Goal: Navigation & Orientation: Find specific page/section

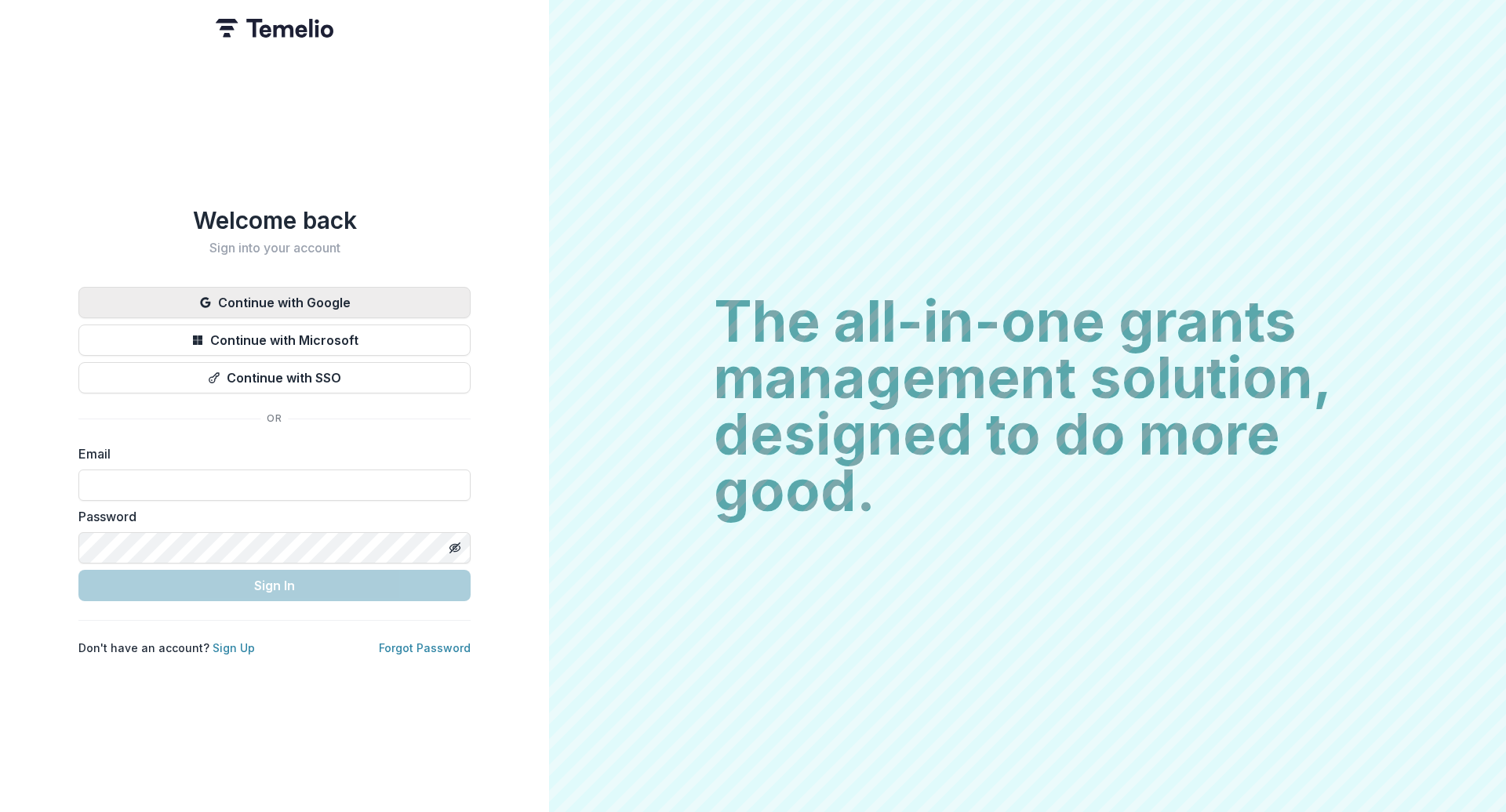
click at [220, 292] on button "Continue with Google" at bounding box center [274, 303] width 392 height 32
click at [281, 287] on button "Continue with Google" at bounding box center [274, 303] width 392 height 32
click at [269, 294] on button "Continue with Google" at bounding box center [274, 303] width 392 height 32
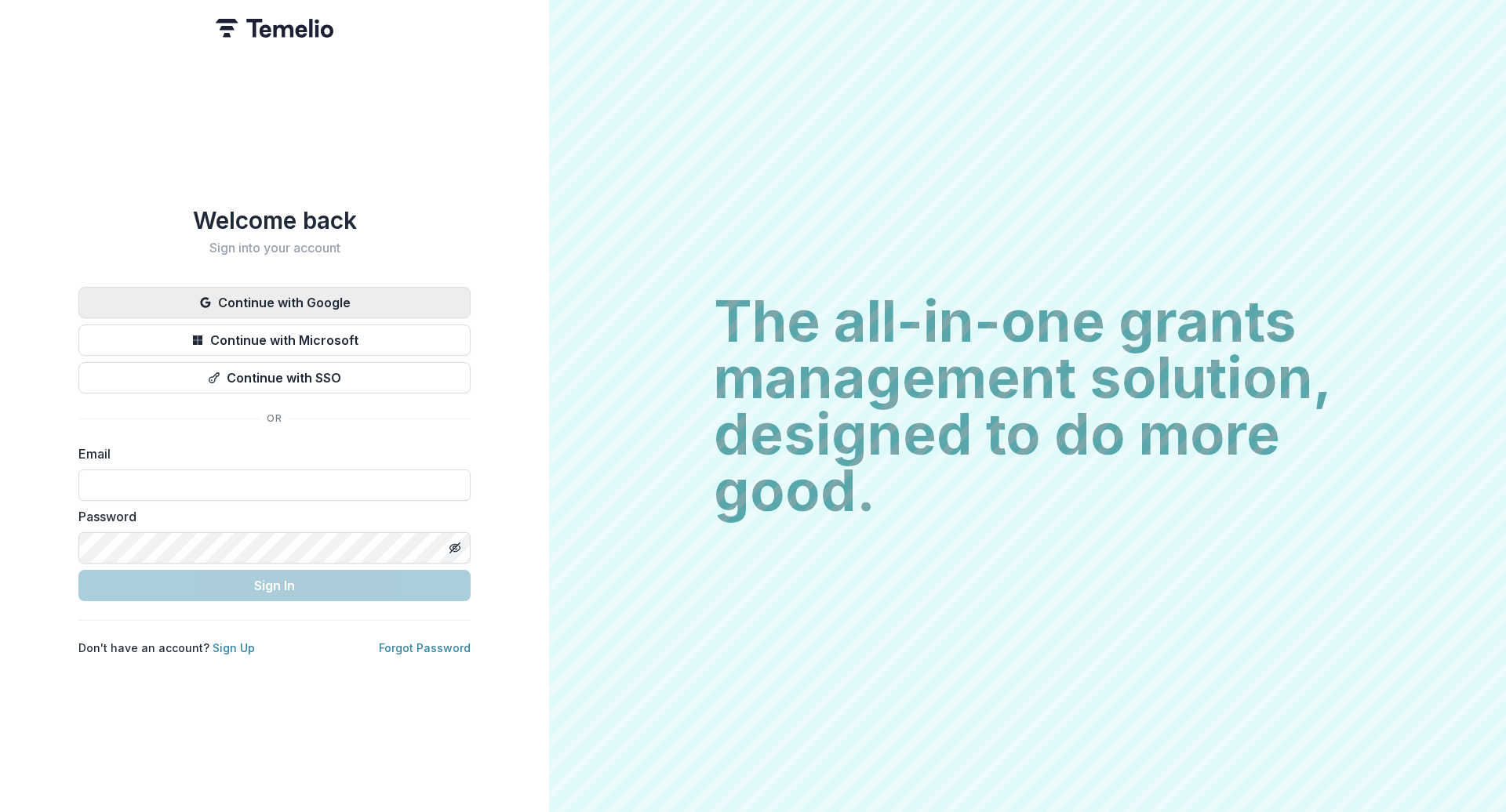
click at [269, 294] on button "Continue with Google" at bounding box center [274, 303] width 392 height 32
click at [379, 458] on div "Email" at bounding box center [274, 473] width 392 height 56
click at [178, 290] on button "Continue with Google" at bounding box center [274, 303] width 392 height 32
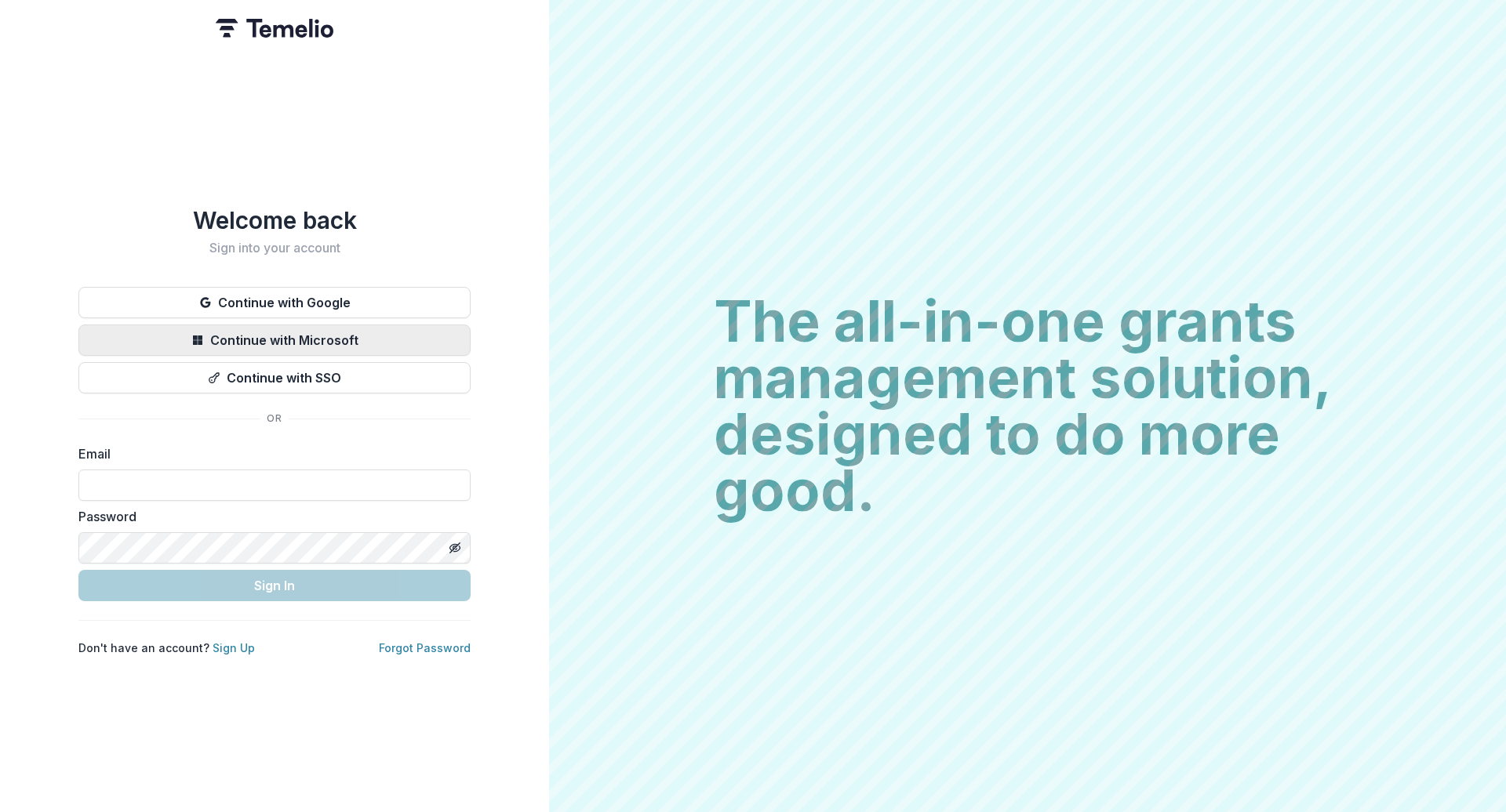
click at [198, 347] on button "Continue with Microsoft" at bounding box center [274, 340] width 392 height 32
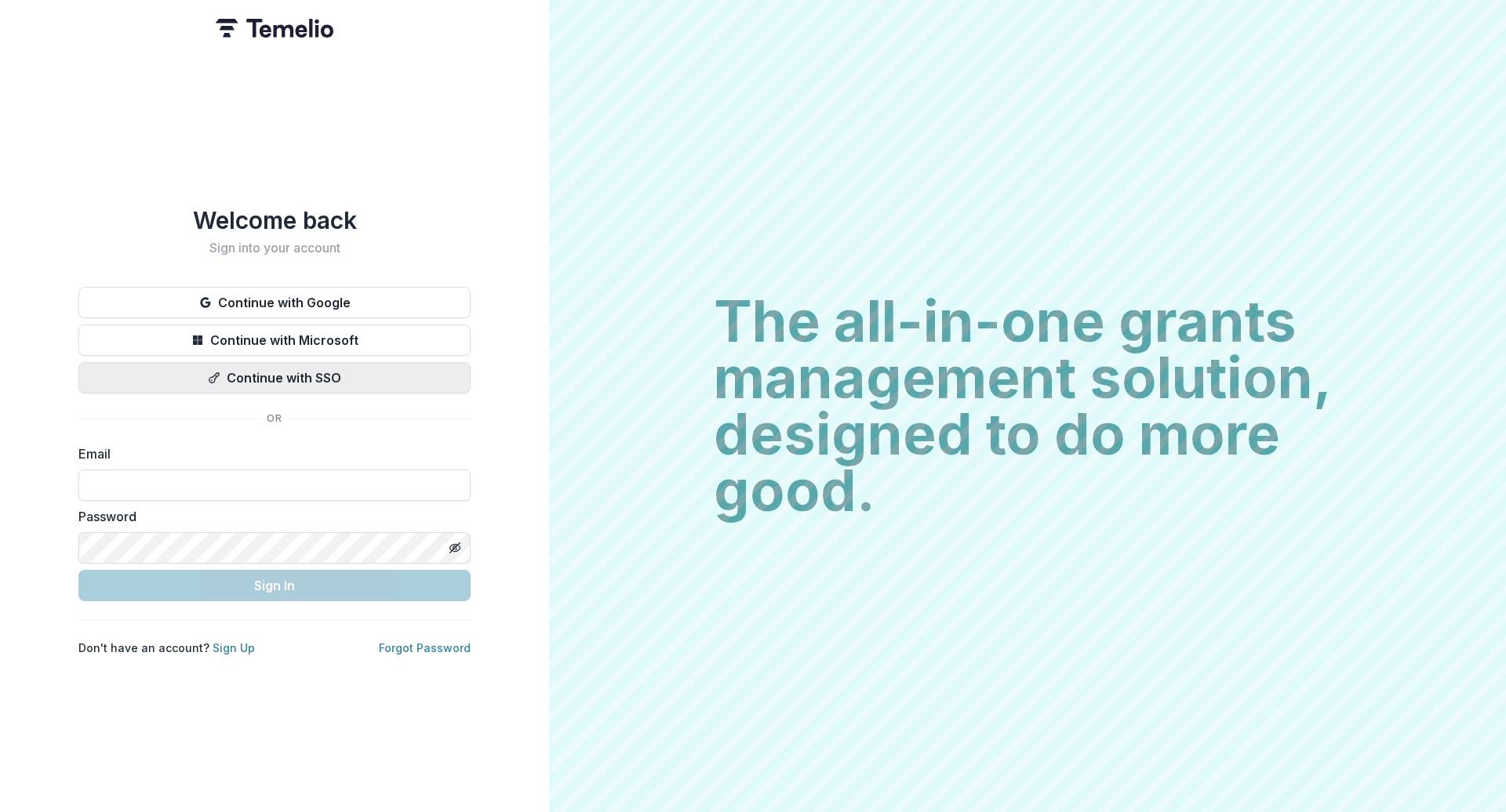
click at [207, 369] on button "Continue with SSO" at bounding box center [274, 378] width 392 height 32
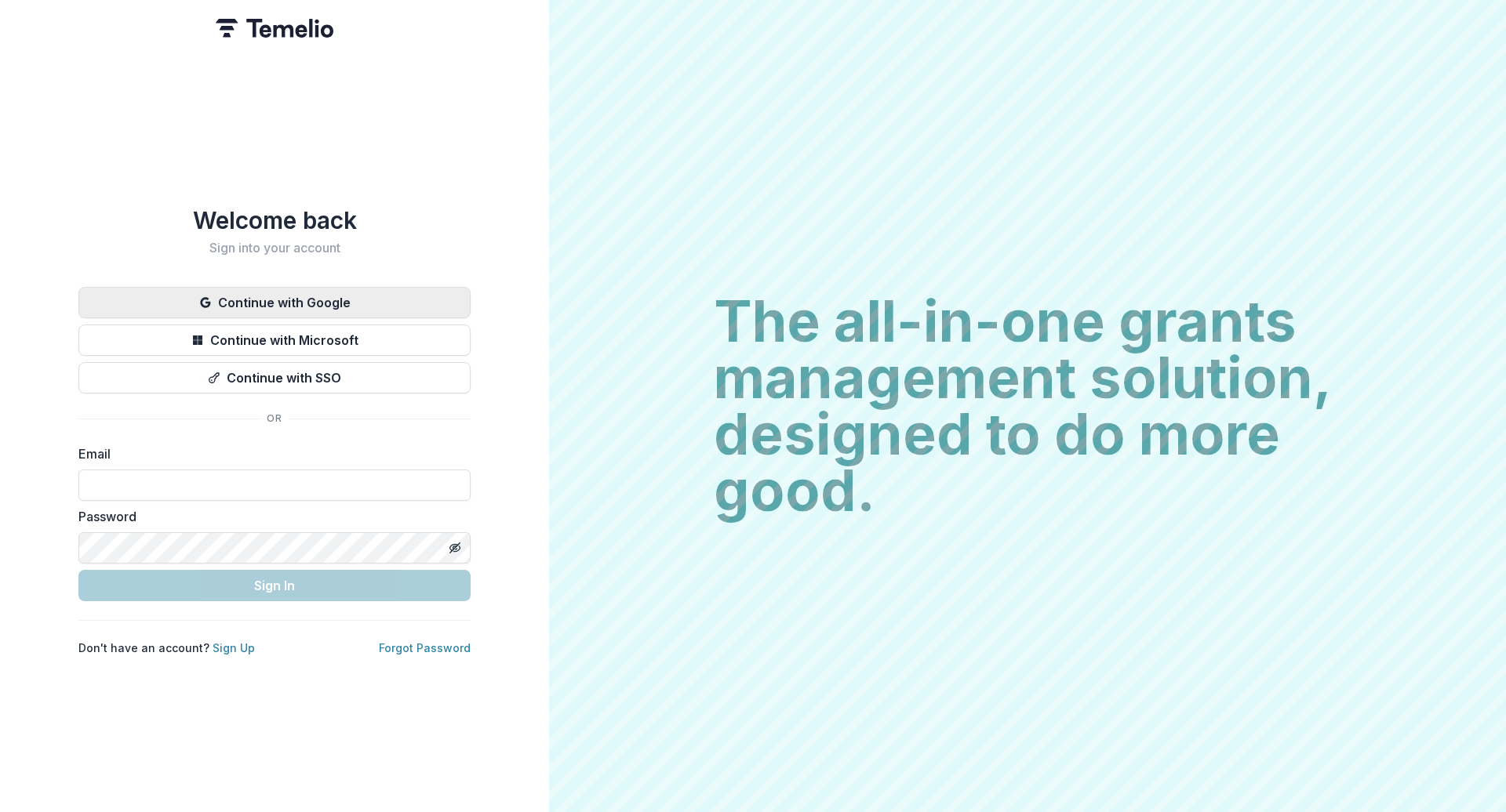
click at [207, 296] on icon "button" at bounding box center [205, 302] width 12 height 12
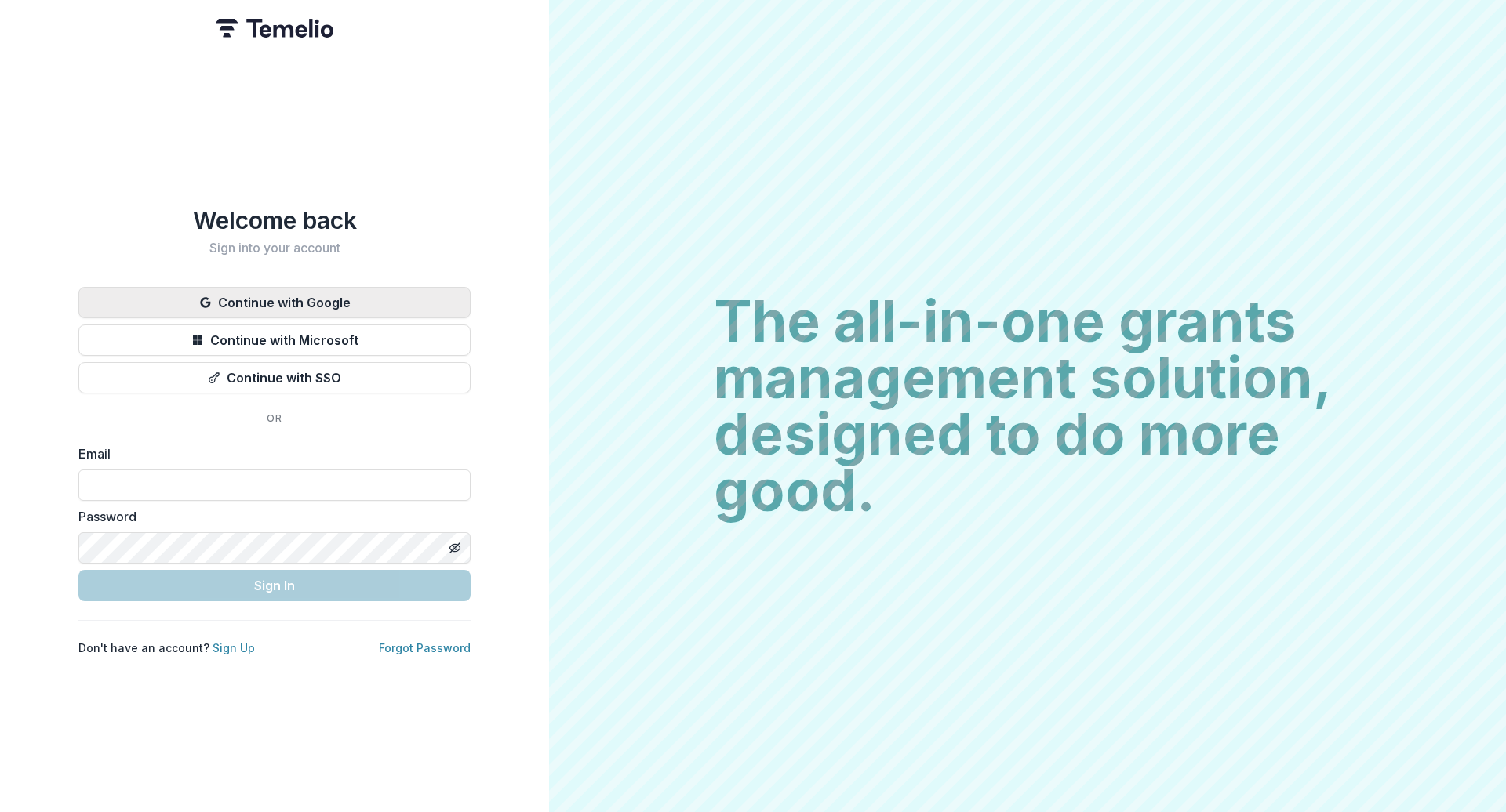
click at [207, 296] on icon "button" at bounding box center [205, 302] width 12 height 12
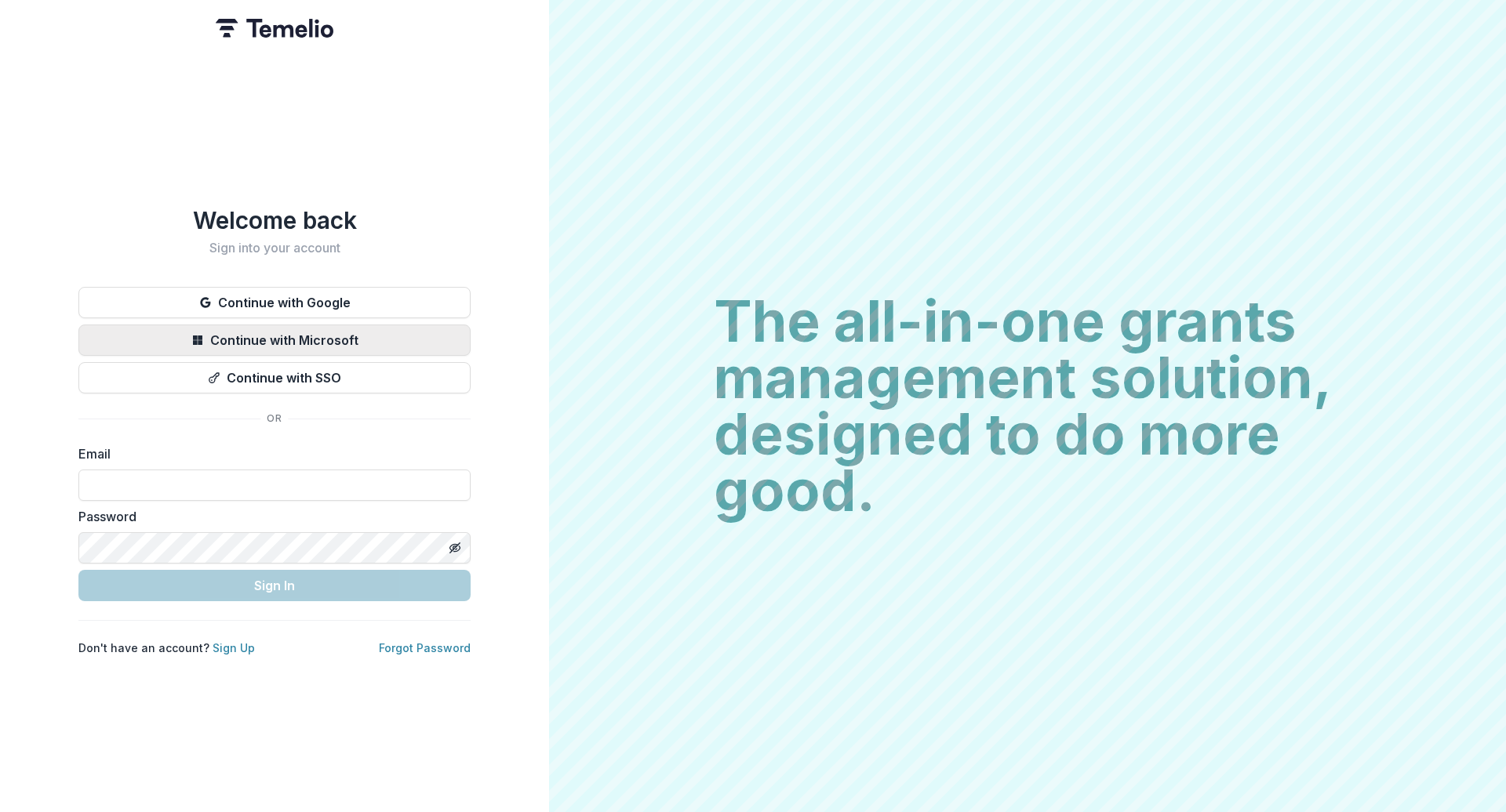
click at [280, 333] on button "Continue with Microsoft" at bounding box center [274, 340] width 392 height 32
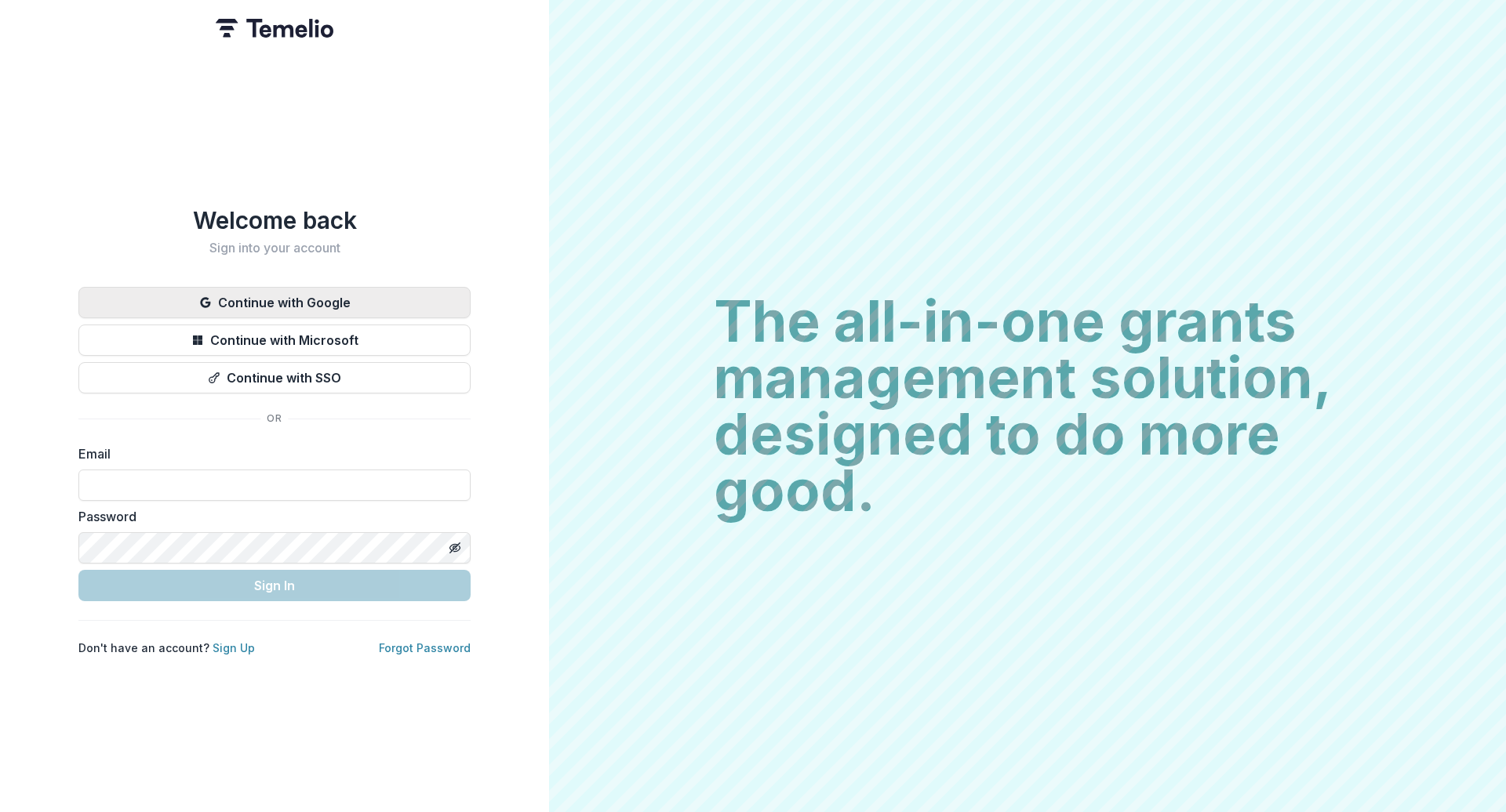
click at [267, 308] on button "Continue with Google" at bounding box center [274, 303] width 392 height 32
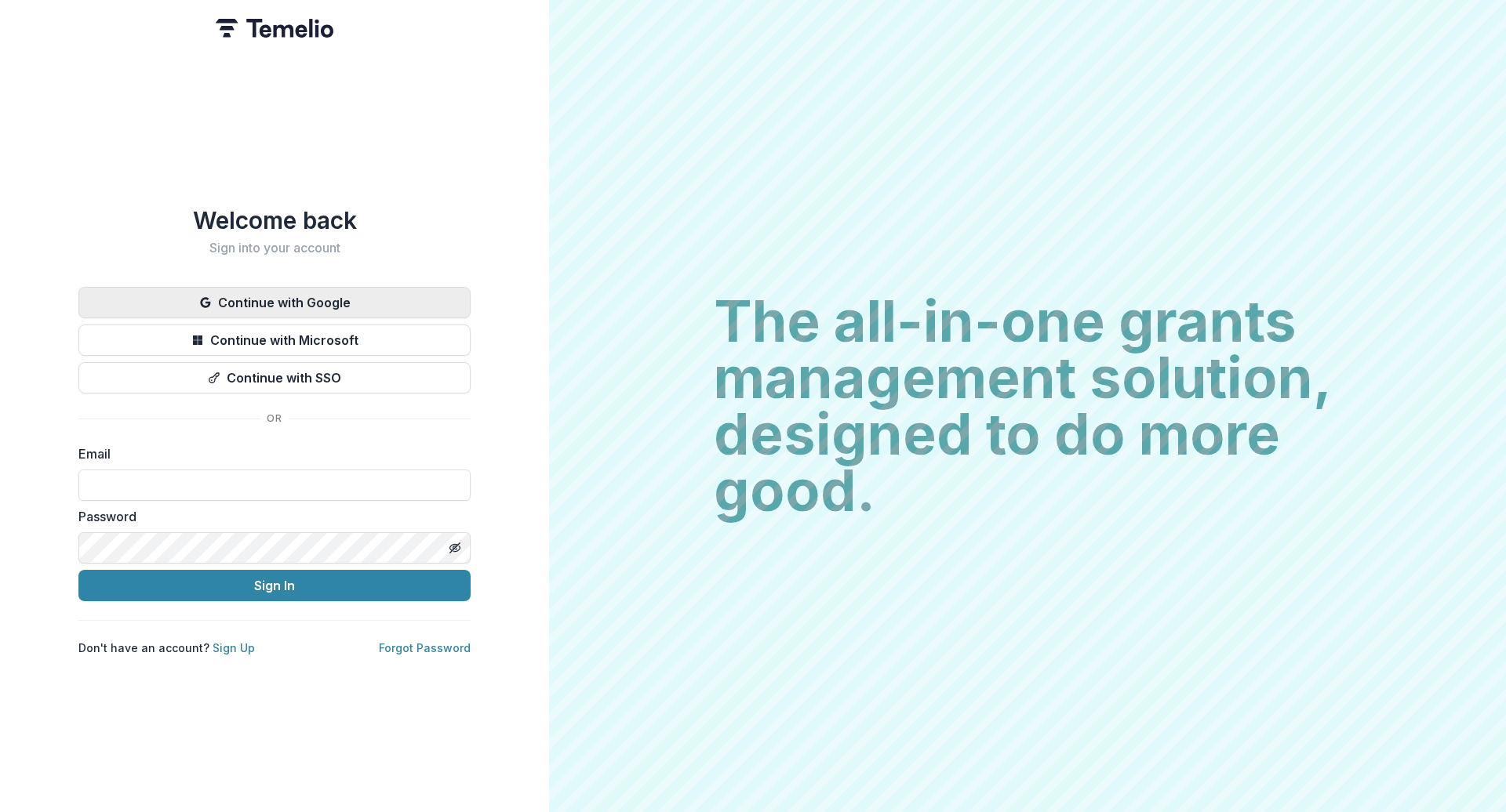
click at [229, 298] on button "Continue with Google" at bounding box center [274, 303] width 392 height 32
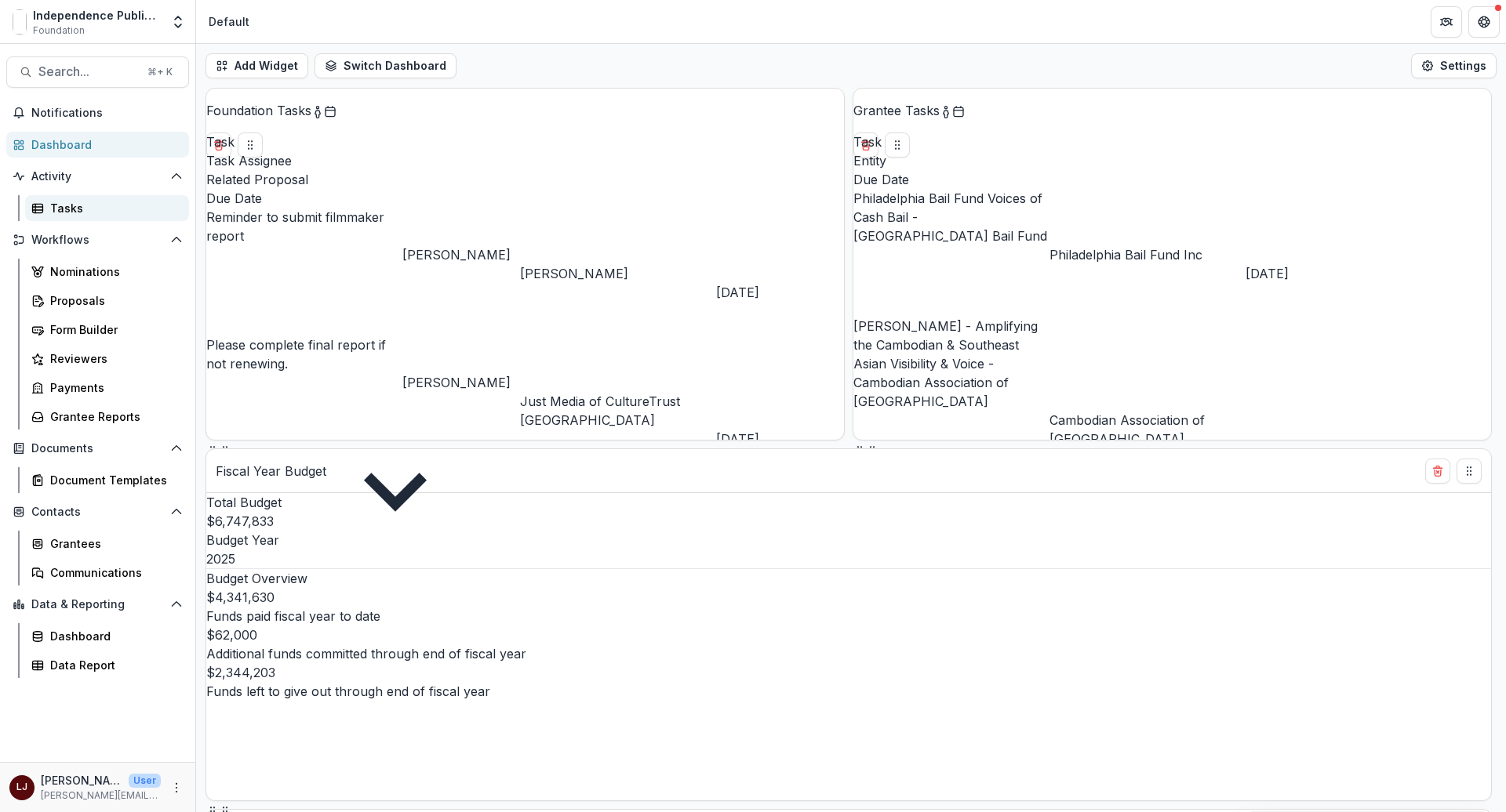
click at [63, 212] on div "Tasks" at bounding box center [113, 208] width 126 height 17
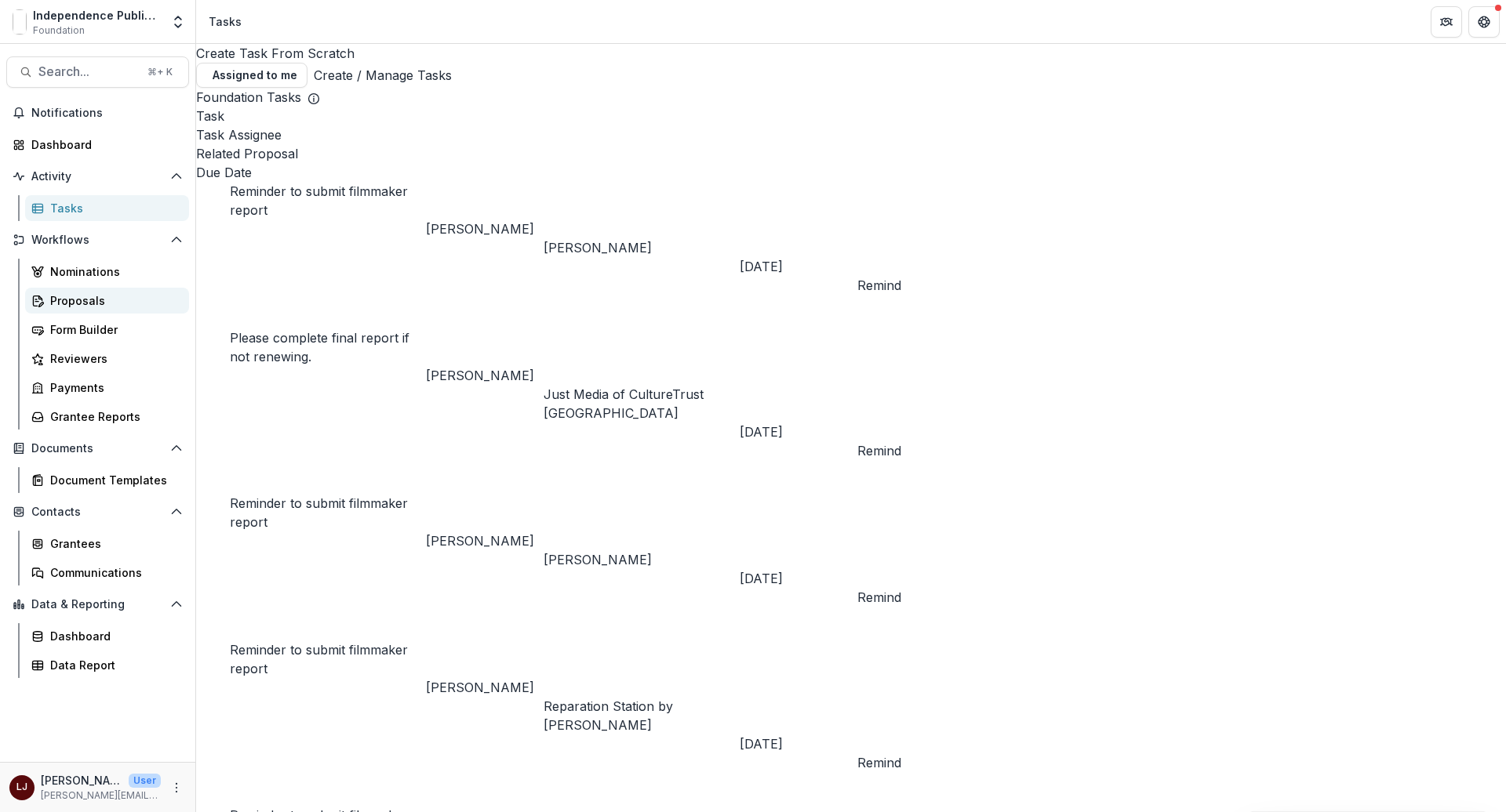
click at [89, 306] on div "Proposals" at bounding box center [113, 301] width 126 height 17
